Goal: Task Accomplishment & Management: Complete application form

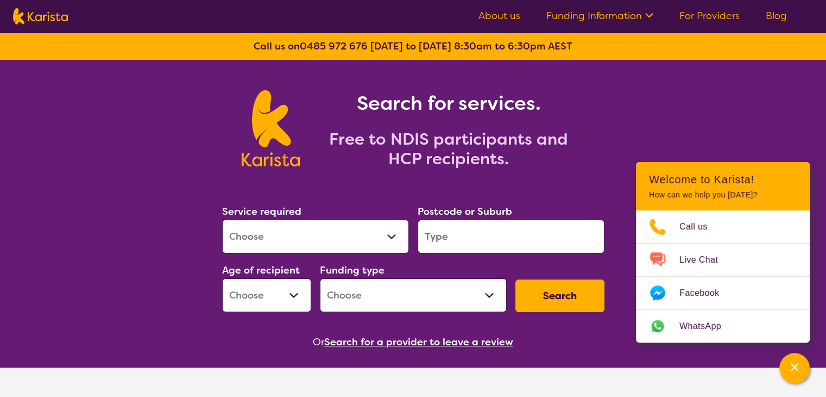
click at [394, 234] on select "Allied Health Assistant Assessment ([MEDICAL_DATA] or [MEDICAL_DATA]) Behaviour…" at bounding box center [315, 236] width 187 height 34
select select "Domestic and home help"
click at [222, 219] on select "Allied Health Assistant Assessment ([MEDICAL_DATA] or [MEDICAL_DATA]) Behaviour…" at bounding box center [315, 236] width 187 height 34
click at [172, 128] on div "Search for services. Free to NDIS participants and HCP recipients." at bounding box center [413, 116] width 826 height 113
click at [506, 229] on input "search" at bounding box center [511, 236] width 187 height 34
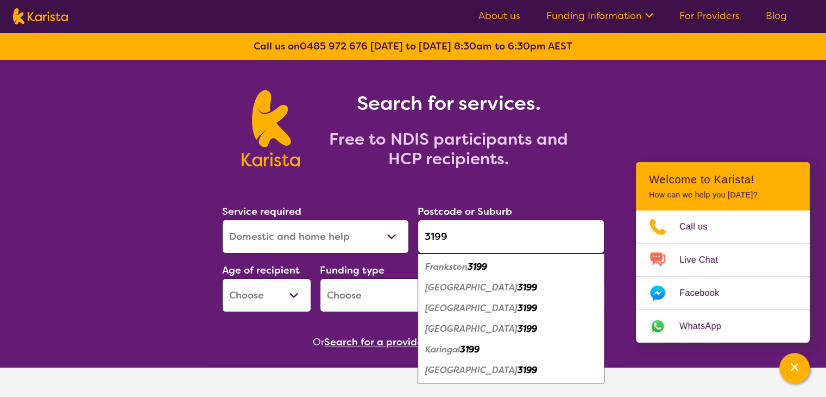
type input "3199"
click at [445, 266] on em "Frankston" at bounding box center [446, 266] width 42 height 11
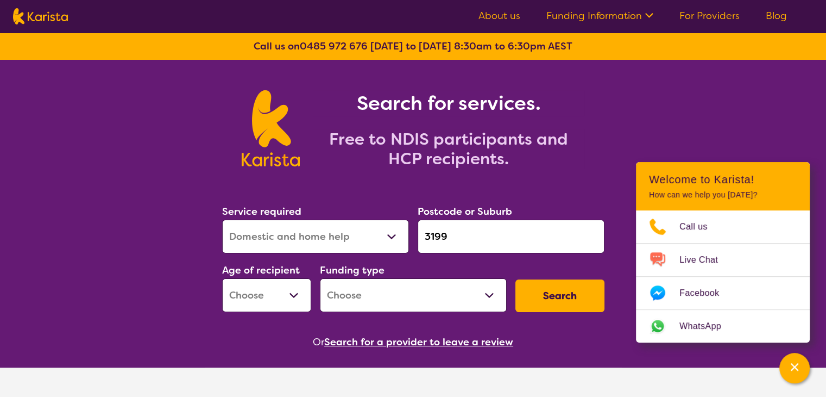
click at [291, 293] on select "Early Childhood - 0 to 9 Child - 10 to 11 Adolescent - 12 to 17 Adult - 18 to 6…" at bounding box center [266, 295] width 89 height 34
select select "AD"
click at [222, 278] on select "Early Childhood - 0 to 9 Child - 10 to 11 Adolescent - 12 to 17 Adult - 18 to 6…" at bounding box center [266, 295] width 89 height 34
click at [492, 293] on select "Home Care Package (HCP) National Disability Insurance Scheme (NDIS) I don't know" at bounding box center [413, 295] width 187 height 34
select select "NDIS"
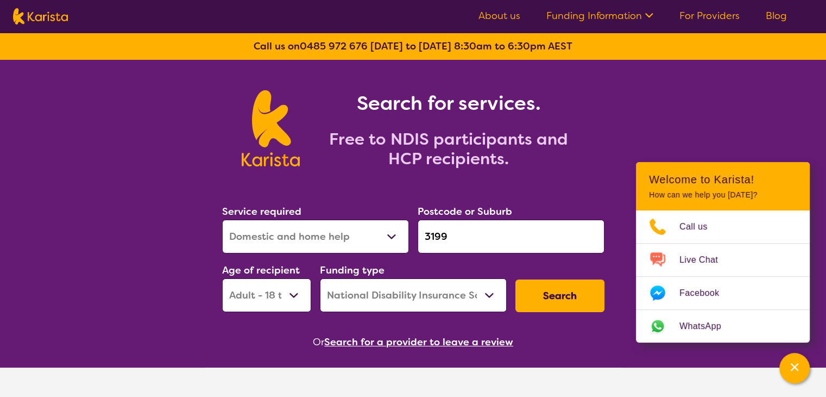
click at [320, 278] on select "Home Care Package (HCP) National Disability Insurance Scheme (NDIS) I don't know" at bounding box center [413, 295] width 187 height 34
click at [570, 292] on button "Search" at bounding box center [560, 295] width 89 height 33
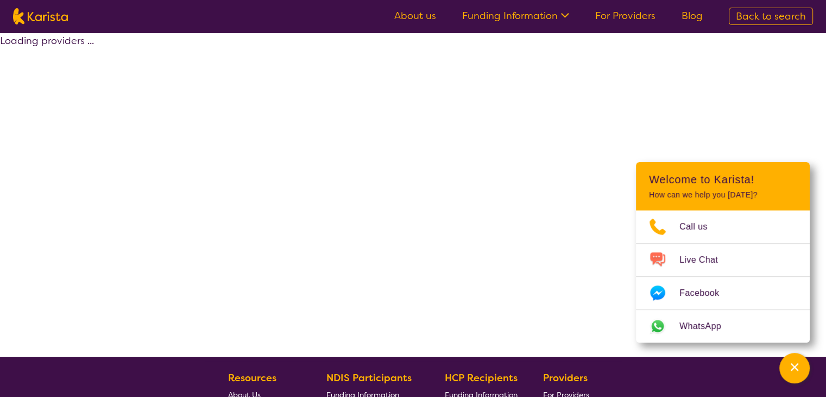
select select "by_score"
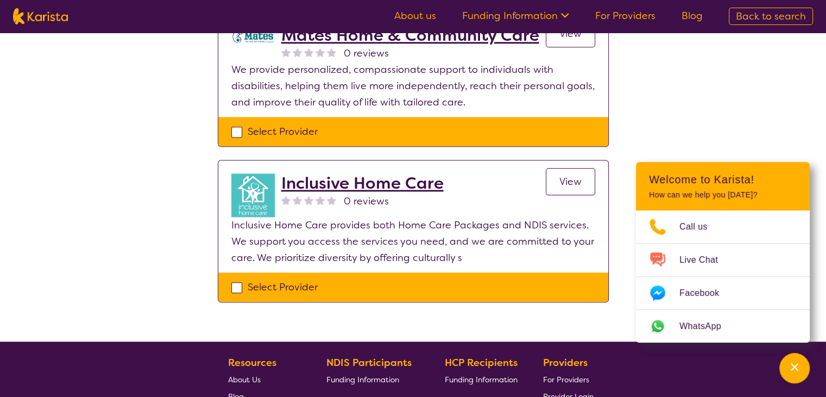
scroll to position [1249, 0]
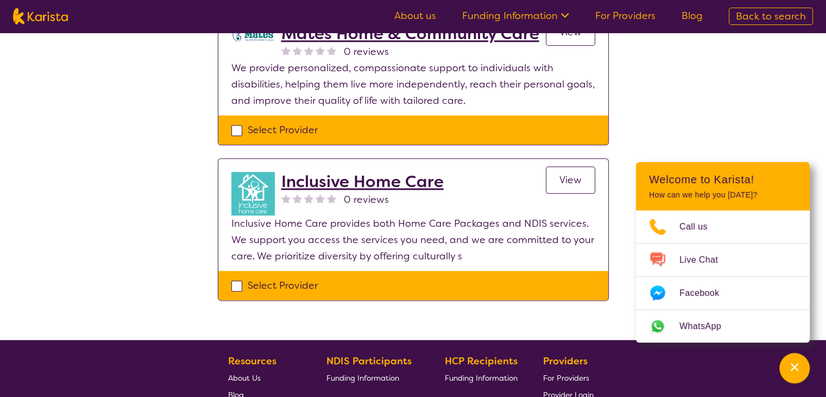
click at [328, 185] on h2 "Inclusive Home Care" at bounding box center [362, 182] width 162 height 20
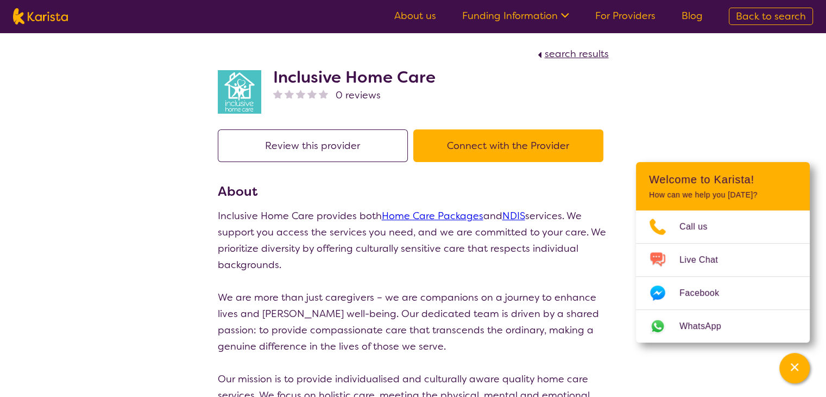
click at [495, 144] on button "Connect with the Provider" at bounding box center [508, 145] width 190 height 33
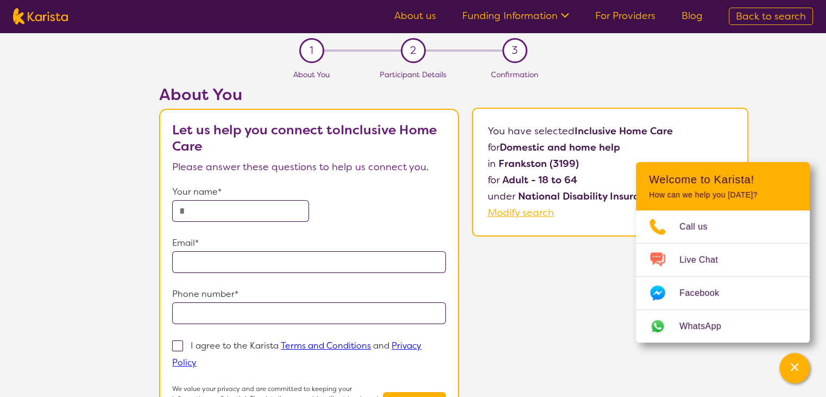
click at [241, 205] on input "text" at bounding box center [240, 211] width 137 height 22
type input "****"
click at [224, 259] on input "email" at bounding box center [309, 262] width 274 height 22
type input "**********"
click at [237, 306] on input "tel" at bounding box center [309, 313] width 274 height 22
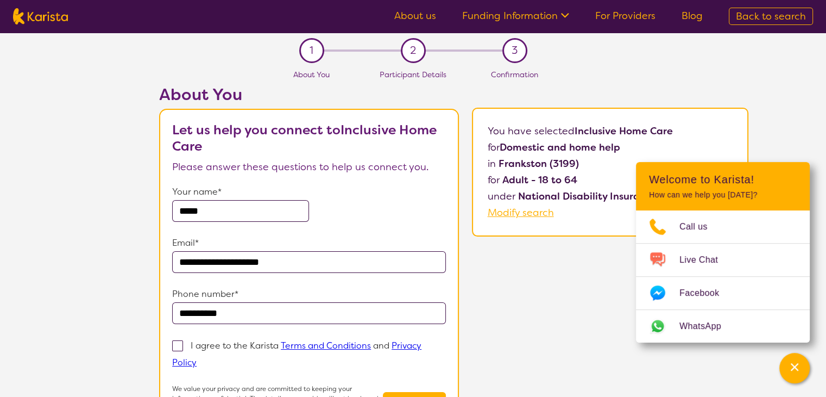
scroll to position [54, 0]
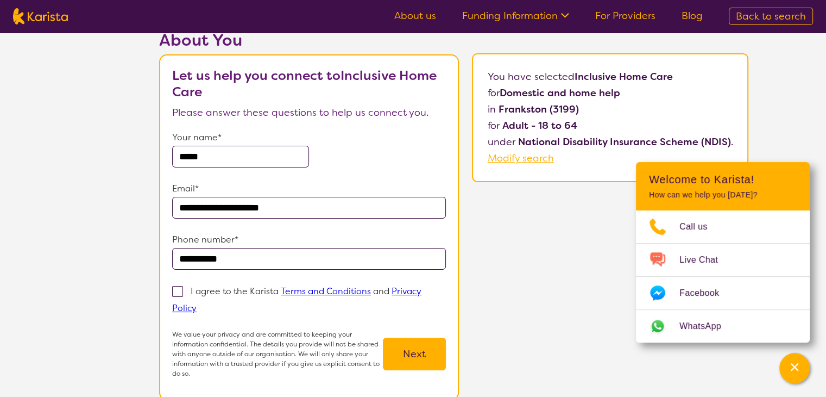
type input "**********"
click at [178, 290] on span at bounding box center [177, 291] width 11 height 11
click at [197, 304] on input "I agree to the Karista Terms and Conditions and Privacy Policy" at bounding box center [200, 307] width 7 height 7
checkbox input "true"
click at [415, 349] on button "Next" at bounding box center [414, 353] width 63 height 33
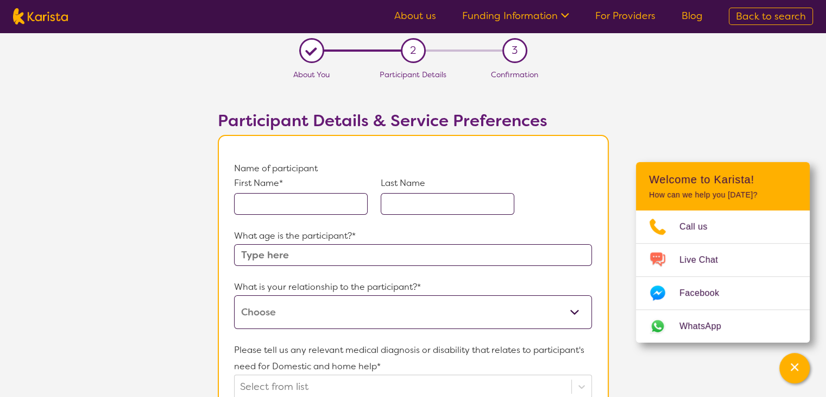
click at [288, 198] on input "text" at bounding box center [301, 204] width 134 height 22
type input "Rachael"
click at [307, 254] on input "text" at bounding box center [412, 255] width 357 height 22
type input "32"
click at [576, 311] on select "This request is for myself I am their parent I am their child I am their spouse…" at bounding box center [412, 312] width 357 height 34
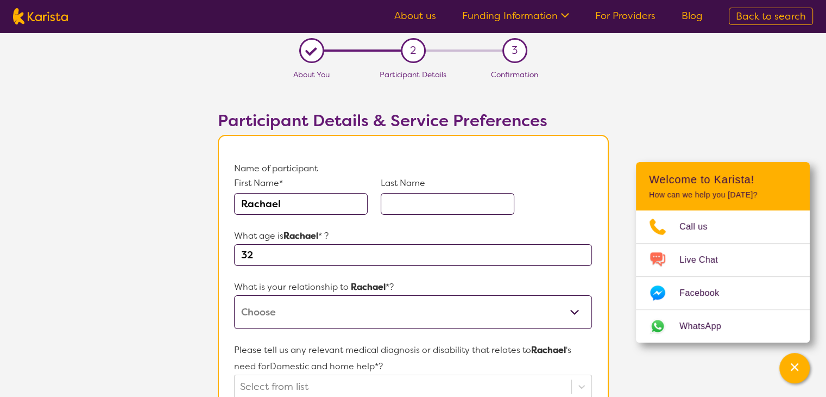
select select "I am their Support Coordinator"
click at [234, 295] on select "This request is for myself I am their parent I am their child I am their spouse…" at bounding box center [412, 312] width 357 height 34
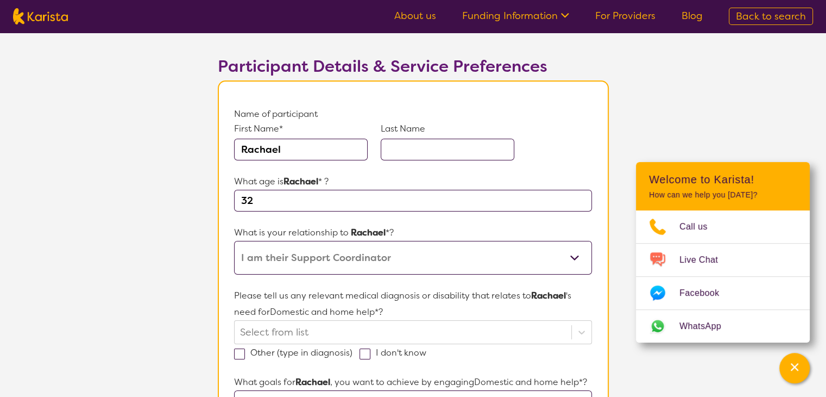
scroll to position [163, 0]
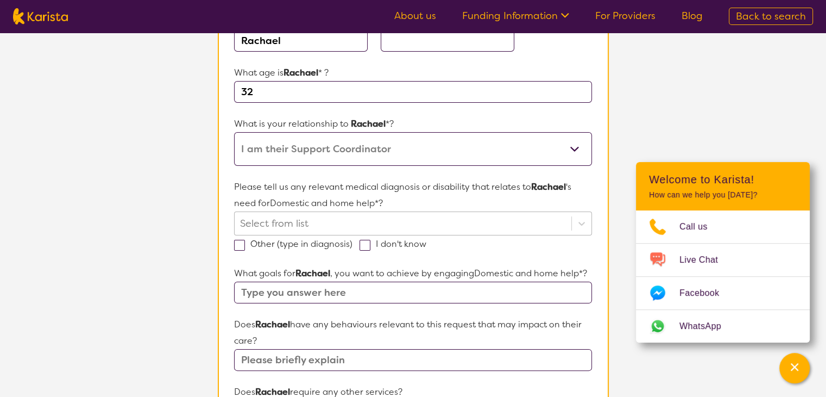
click at [309, 218] on div at bounding box center [402, 223] width 325 height 18
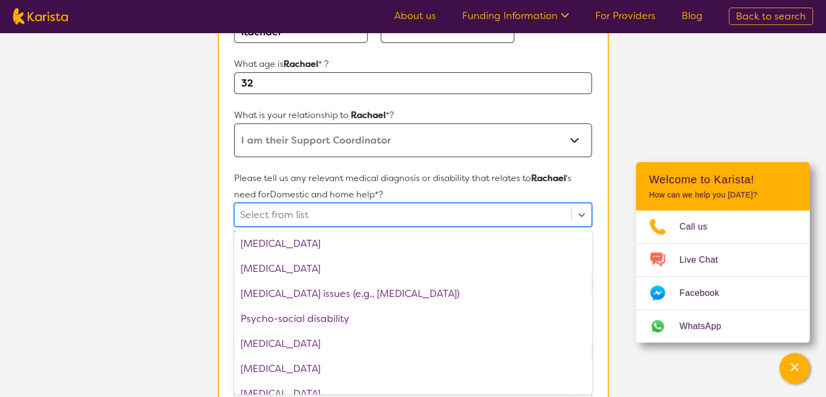
scroll to position [1412, 0]
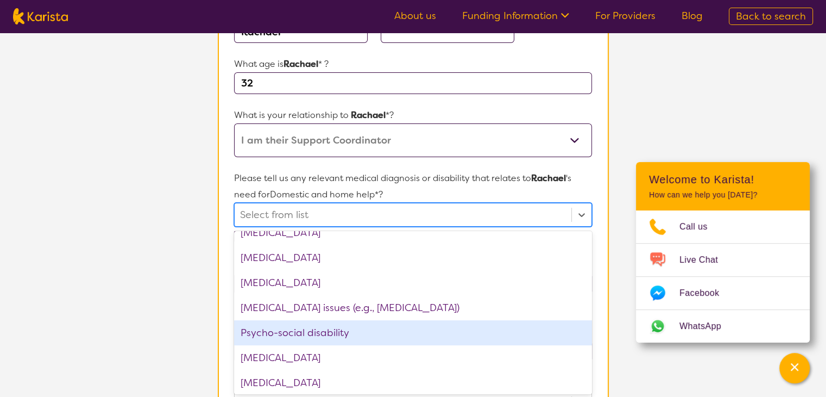
click at [331, 331] on div "Psycho-social disability" at bounding box center [412, 332] width 357 height 25
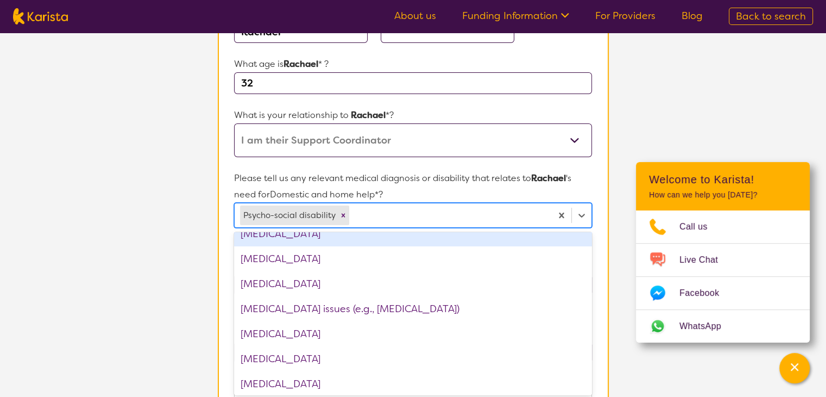
click at [420, 109] on p "What is your relationship to [PERSON_NAME] *?" at bounding box center [412, 115] width 357 height 16
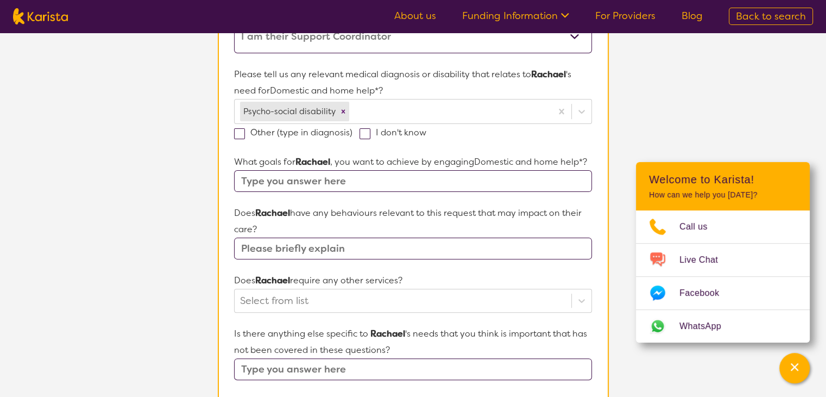
scroll to position [280, 0]
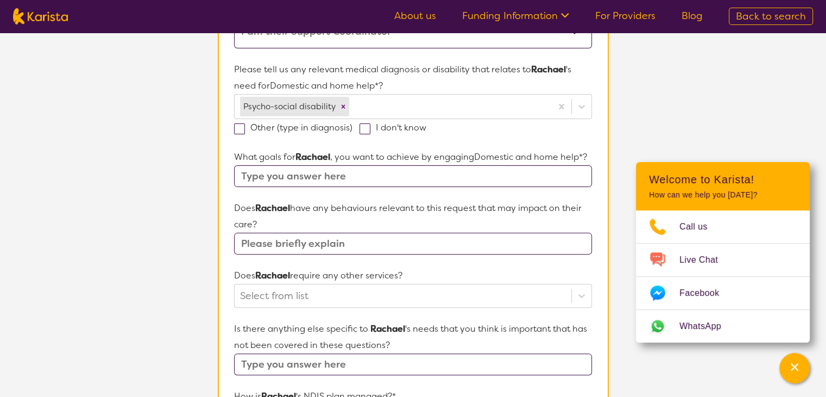
click at [326, 187] on input "text" at bounding box center [412, 176] width 357 height 22
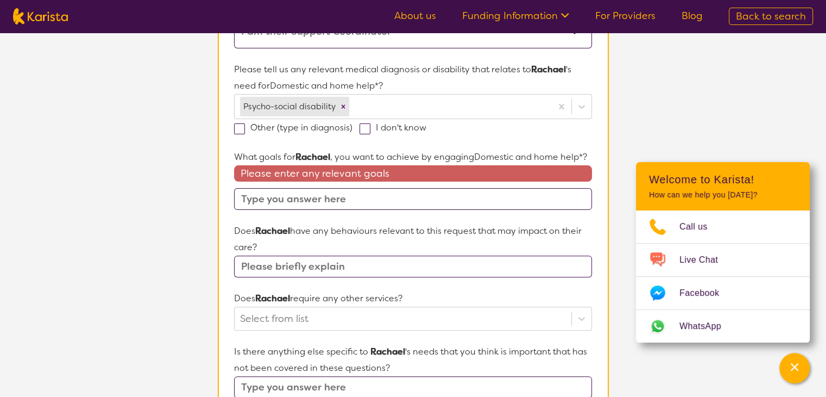
click at [266, 277] on input "text" at bounding box center [412, 266] width 357 height 22
click at [309, 210] on input "text" at bounding box center [412, 199] width 357 height 22
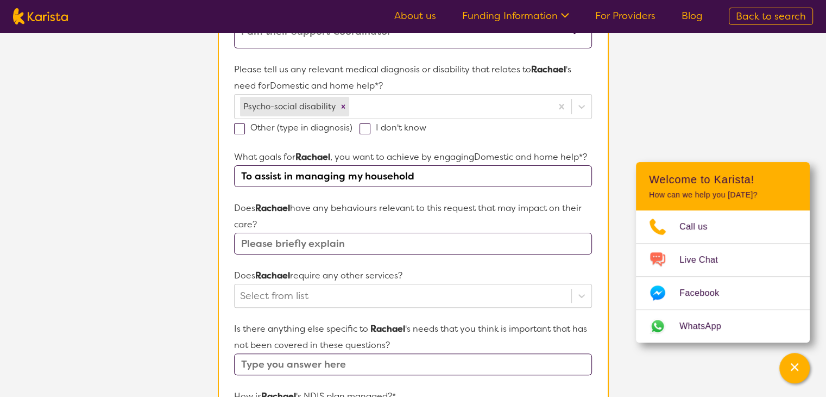
click at [364, 187] on input "To assist in managing my household" at bounding box center [412, 176] width 357 height 22
type input "To assist in managing my household"
click at [296, 254] on input "text" at bounding box center [412, 244] width 357 height 22
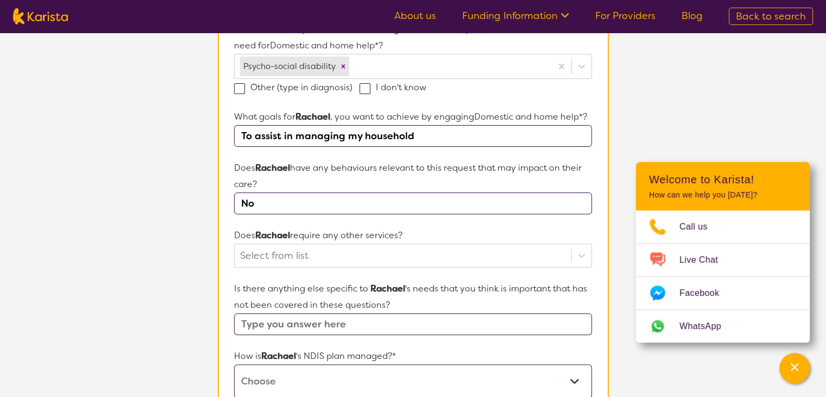
scroll to position [389, 0]
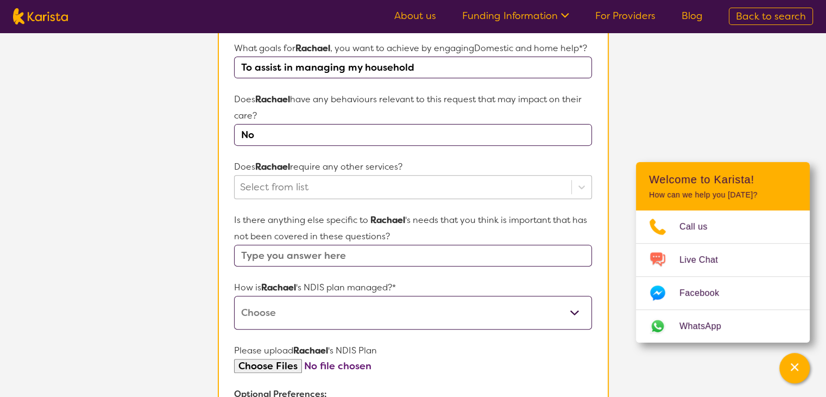
type input "No"
click at [272, 196] on div at bounding box center [402, 187] width 325 height 18
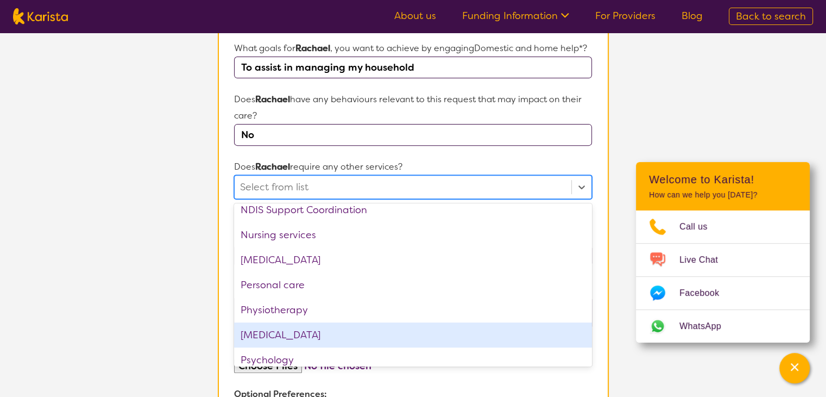
scroll to position [326, 0]
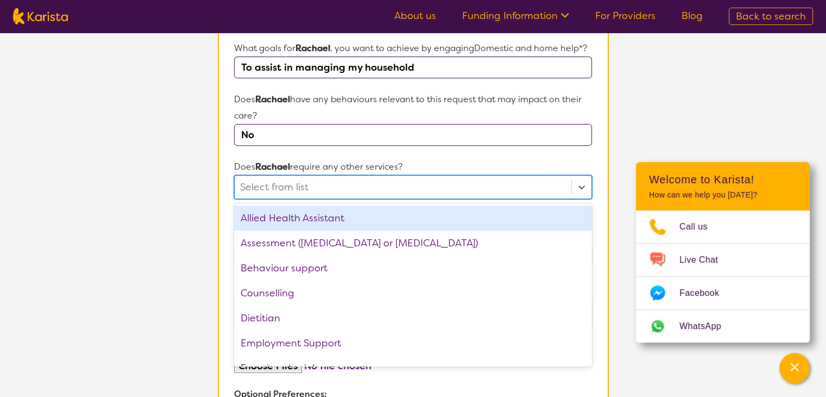
click at [307, 196] on div at bounding box center [402, 187] width 325 height 18
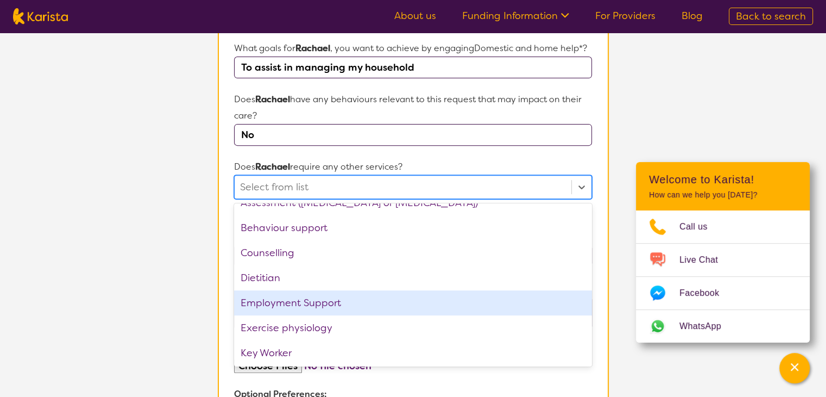
scroll to position [0, 0]
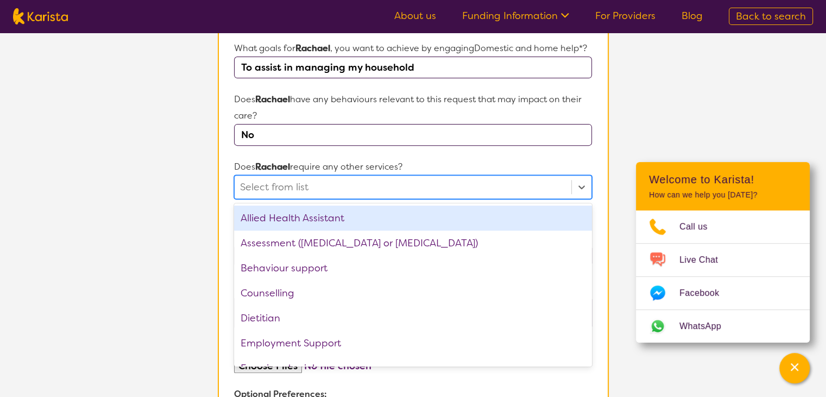
click at [379, 124] on p "Does [PERSON_NAME] have any behaviours relevant to this request that may impact…" at bounding box center [412, 107] width 357 height 33
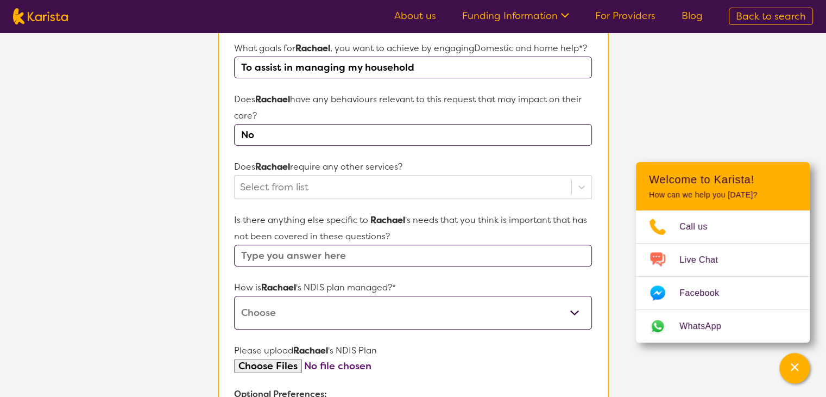
click at [300, 175] on p "Does Rachael require any other services?" at bounding box center [412, 167] width 357 height 16
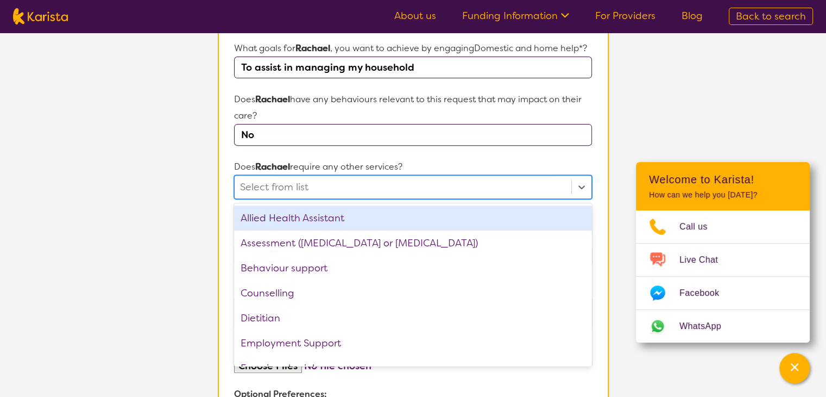
click at [296, 193] on div at bounding box center [402, 187] width 325 height 18
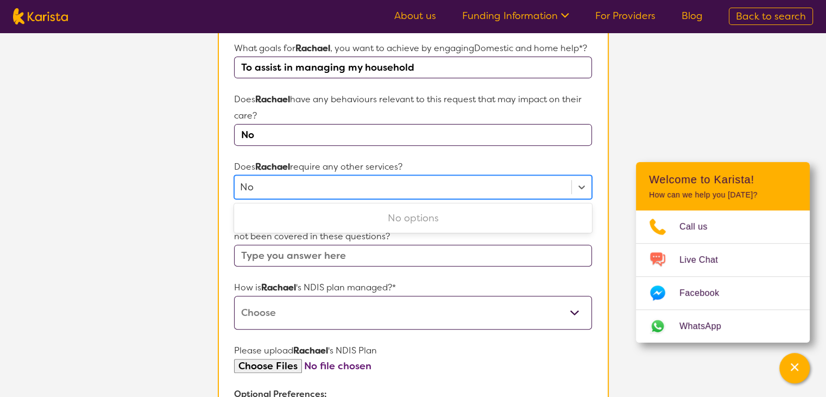
type input "No"
click at [404, 172] on form "Name of participant First Name* [PERSON_NAME] Last Name What age is [PERSON_NAM…" at bounding box center [412, 146] width 357 height 750
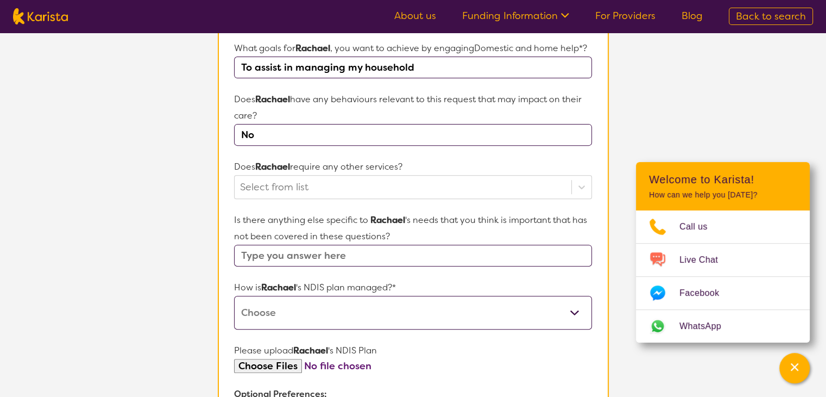
click at [334, 266] on input "text" at bounding box center [412, 255] width 357 height 22
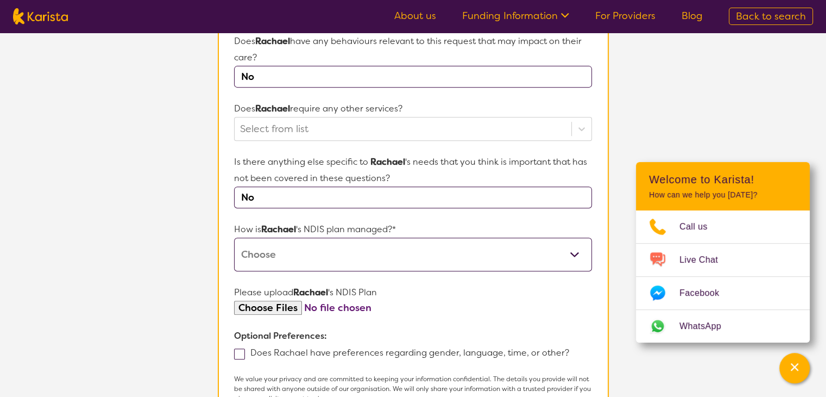
scroll to position [498, 0]
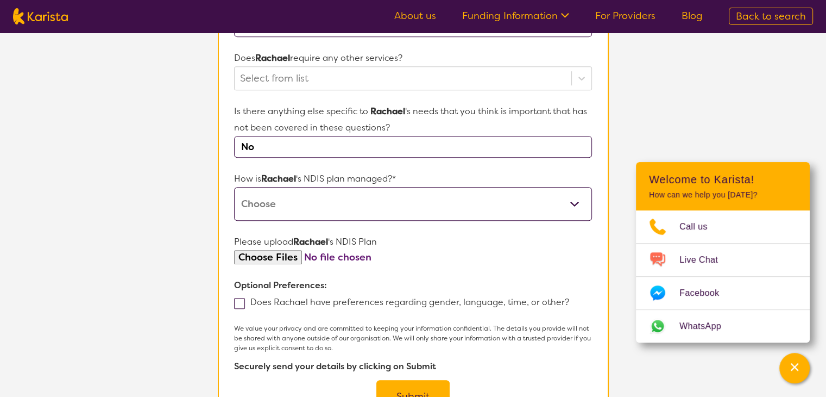
type input "No"
click at [576, 217] on select "Self-managed NDIS plan Managed by a registered plan management provider (not th…" at bounding box center [412, 204] width 357 height 34
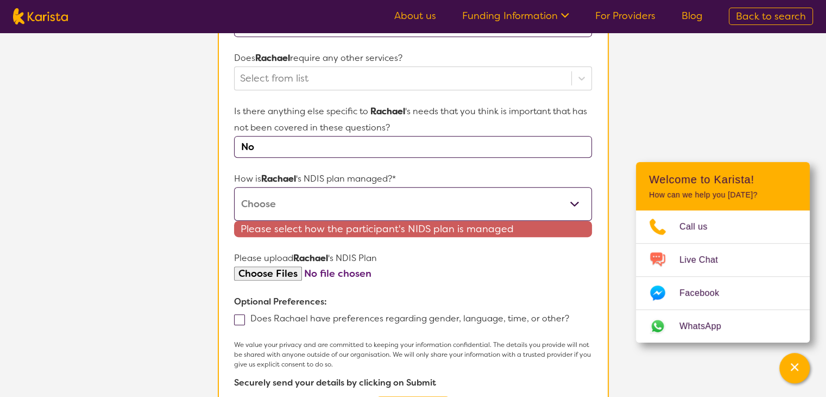
click at [574, 214] on select "Self-managed NDIS plan Managed by a registered plan management provider (not th…" at bounding box center [412, 204] width 357 height 34
select select "Plan Managed"
click at [234, 201] on select "Self-managed NDIS plan Managed by a registered plan management provider (not th…" at bounding box center [412, 204] width 357 height 34
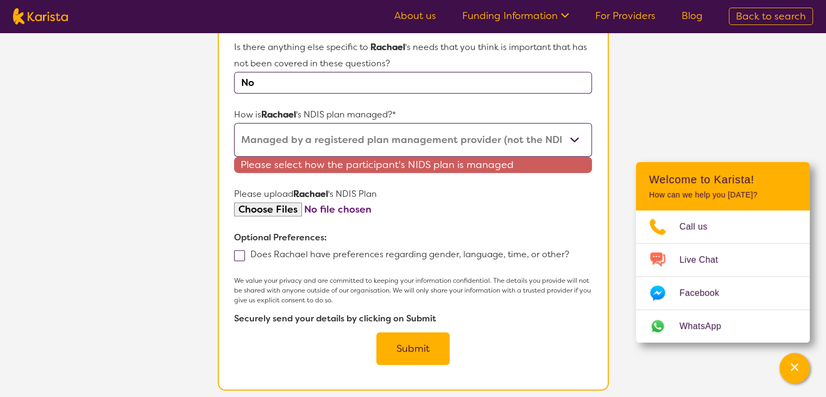
scroll to position [606, 0]
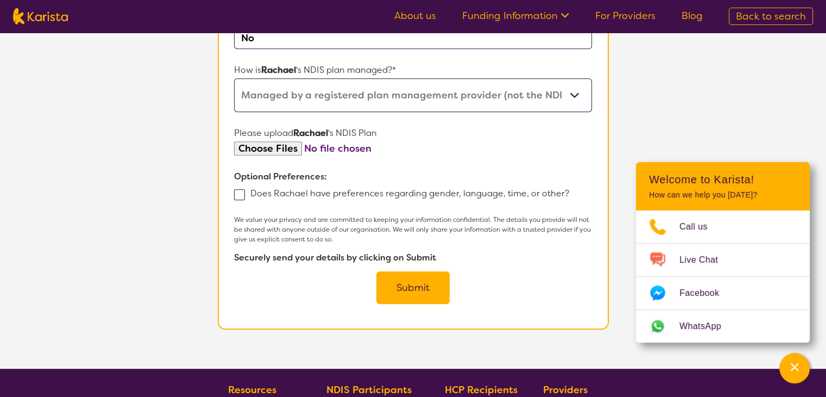
click at [277, 156] on input "file" at bounding box center [412, 148] width 357 height 15
type input "C:\fakepath\NDIS-Plan-11 06 2025-10 06 2030-[PERSON_NAME].pdf"
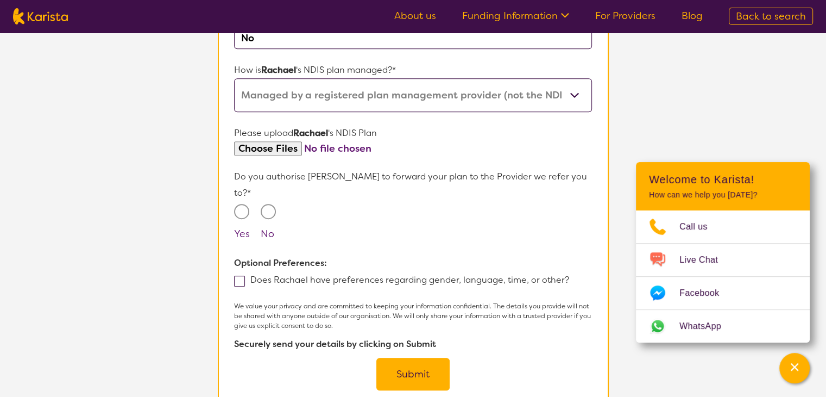
click at [269, 206] on input "No" at bounding box center [268, 211] width 15 height 15
radio input "true"
click at [241, 279] on span at bounding box center [239, 280] width 11 height 11
click at [569, 279] on input "Does Rachael have preferences regarding gender, language, time, or other?" at bounding box center [572, 278] width 7 height 7
checkbox input "true"
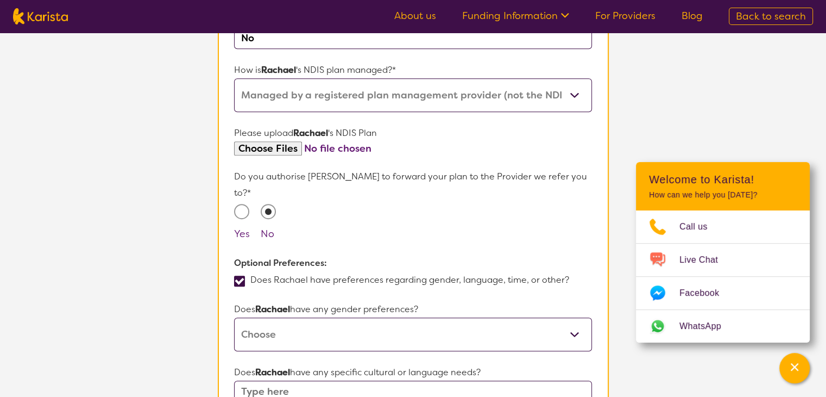
click at [576, 328] on select "[DEMOGRAPHIC_DATA] [DEMOGRAPHIC_DATA] Other No Preference" at bounding box center [412, 334] width 357 height 34
select select "[DEMOGRAPHIC_DATA]"
click at [234, 317] on select "[DEMOGRAPHIC_DATA] [DEMOGRAPHIC_DATA] Other No Preference" at bounding box center [412, 334] width 357 height 34
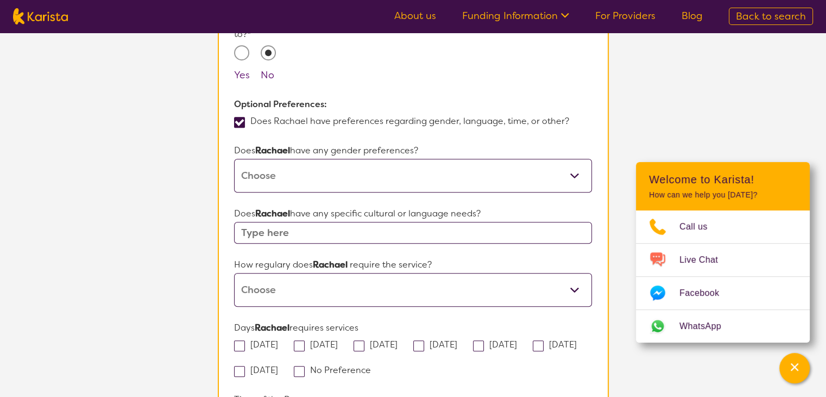
scroll to position [769, 0]
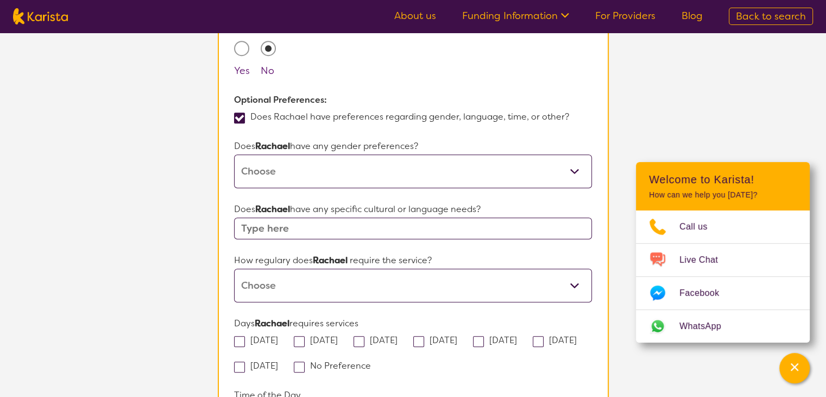
click at [330, 225] on input "text" at bounding box center [412, 228] width 357 height 22
type input "No"
click at [304, 280] on select "Daily Twice a week Weekly Every fortnight Monthly Other" at bounding box center [412, 285] width 357 height 34
click at [376, 99] on p "Optional Preferences:" at bounding box center [412, 100] width 357 height 16
click at [267, 283] on select "Daily Twice a week Weekly Every fortnight Monthly Other" at bounding box center [412, 285] width 357 height 34
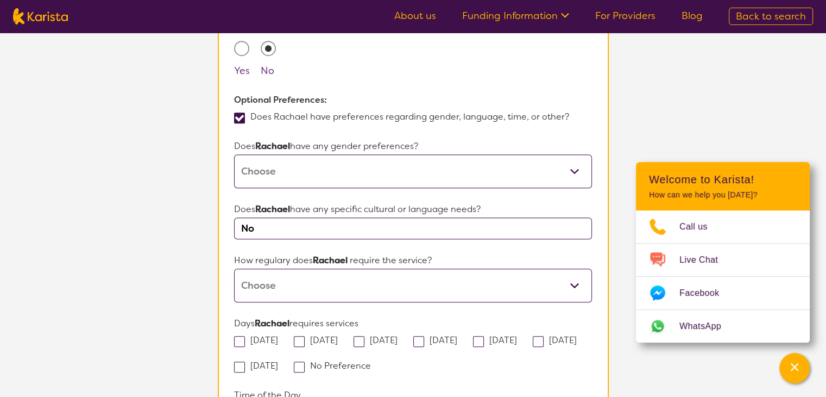
select select "Every fortnight"
click at [234, 268] on select "Daily Twice a week Weekly Every fortnight Monthly Other" at bounding box center [412, 285] width 357 height 34
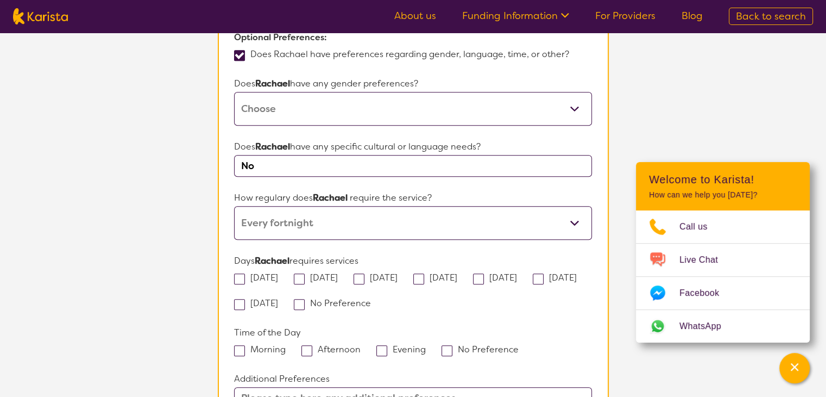
scroll to position [878, 0]
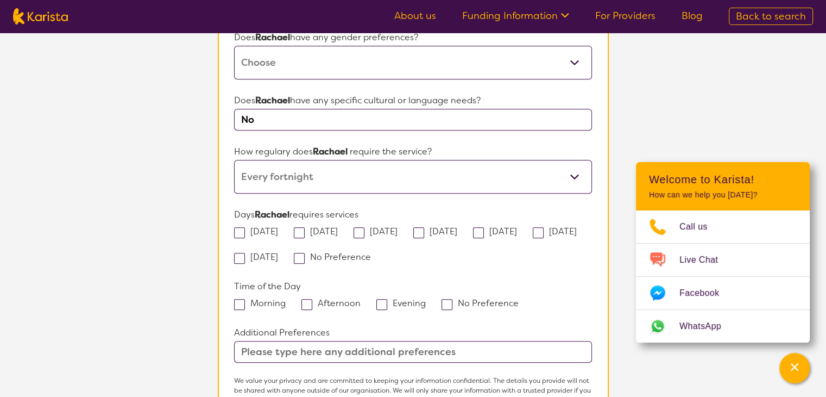
click at [242, 231] on span at bounding box center [239, 232] width 11 height 11
click at [278, 231] on input "[DATE]" at bounding box center [281, 230] width 7 height 7
checkbox input "true"
click at [305, 229] on span at bounding box center [299, 232] width 11 height 11
click at [338, 229] on input "[DATE]" at bounding box center [341, 230] width 7 height 7
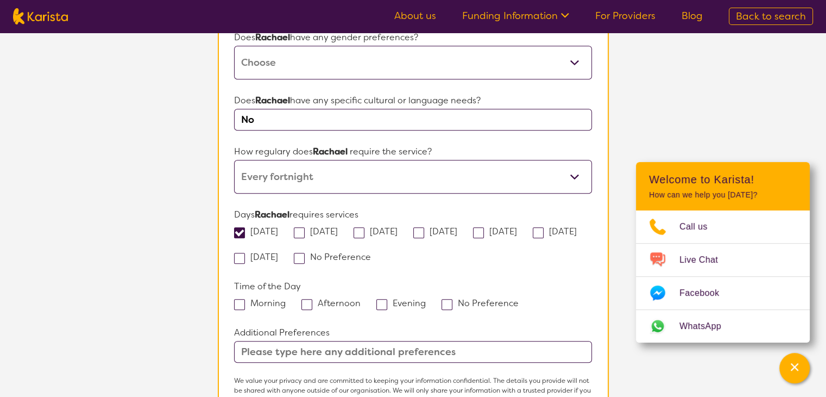
checkbox input "true"
click at [365, 228] on span at bounding box center [359, 232] width 11 height 11
click at [398, 228] on input "[DATE]" at bounding box center [401, 230] width 7 height 7
checkbox input "true"
click at [460, 228] on label "[DATE]" at bounding box center [438, 230] width 51 height 11
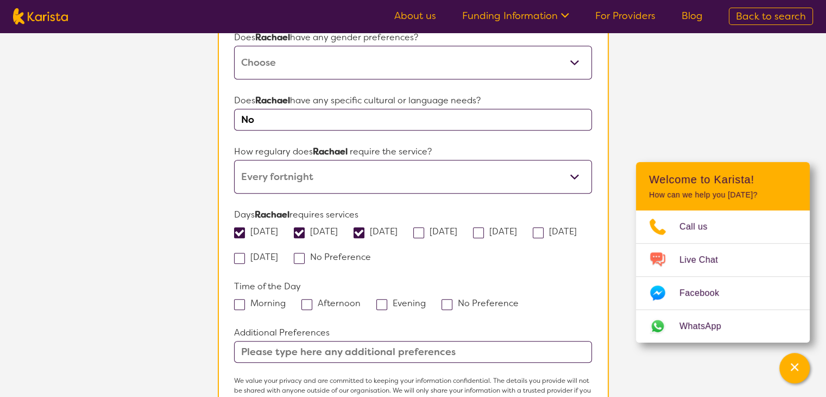
click at [460, 228] on input "[DATE]" at bounding box center [460, 230] width 7 height 7
checkbox input "true"
click at [484, 227] on span at bounding box center [478, 232] width 11 height 11
click at [524, 227] on input "[DATE]" at bounding box center [520, 230] width 7 height 7
checkbox input "true"
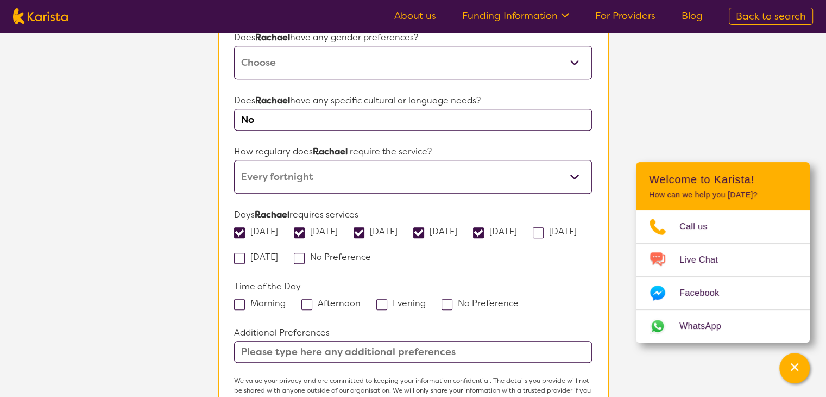
click at [305, 253] on span at bounding box center [299, 258] width 11 height 11
click at [375, 253] on input "No Preference" at bounding box center [374, 256] width 7 height 7
checkbox input "true"
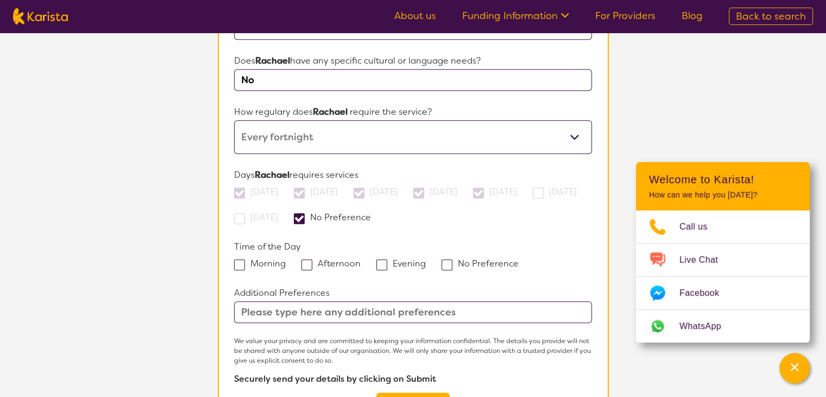
scroll to position [987, 0]
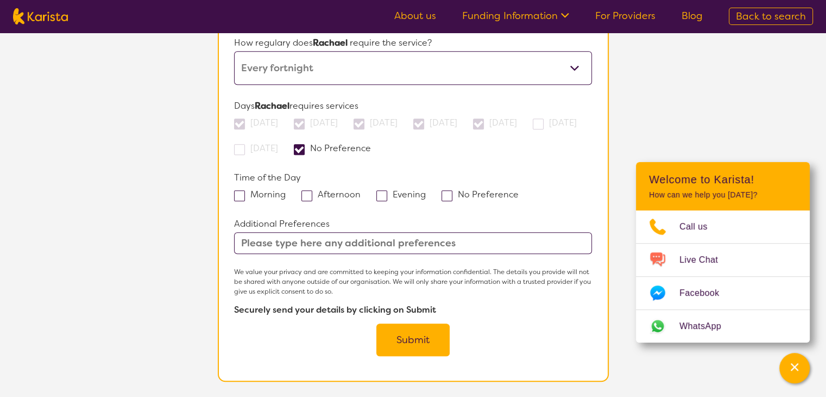
click at [241, 192] on span at bounding box center [239, 195] width 11 height 11
click at [286, 192] on input "Morning" at bounding box center [289, 193] width 7 height 7
checkbox input "true"
click at [306, 192] on span at bounding box center [306, 195] width 11 height 11
click at [361, 192] on input "Afternoon" at bounding box center [364, 193] width 7 height 7
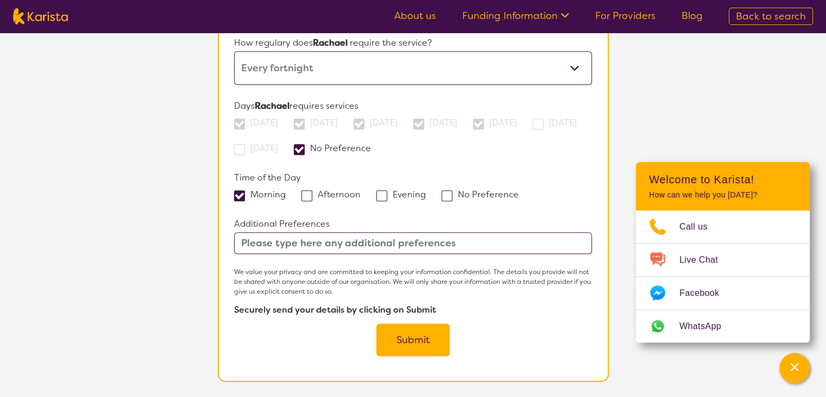
checkbox input "true"
click at [404, 337] on button "Submit" at bounding box center [412, 339] width 73 height 33
